Goal: Information Seeking & Learning: Compare options

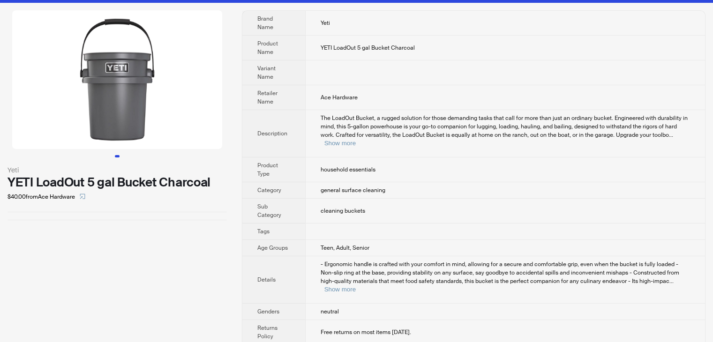
scroll to position [24, 0]
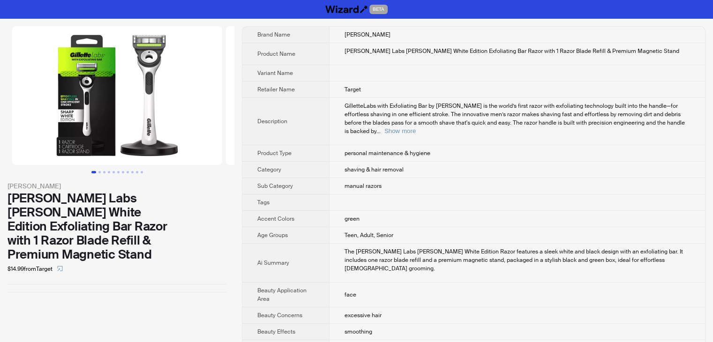
click at [387, 165] on td "shaving & hair removal" at bounding box center [517, 170] width 376 height 16
